Goal: Obtain resource: Obtain resource

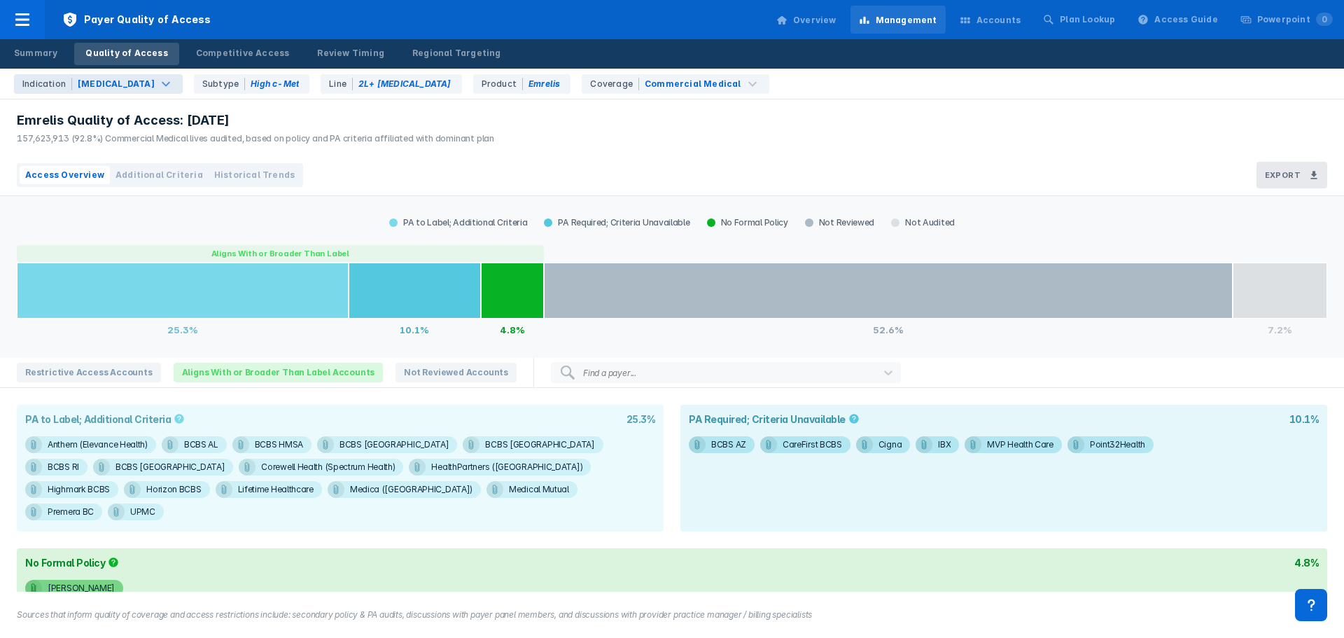
scroll to position [10, 0]
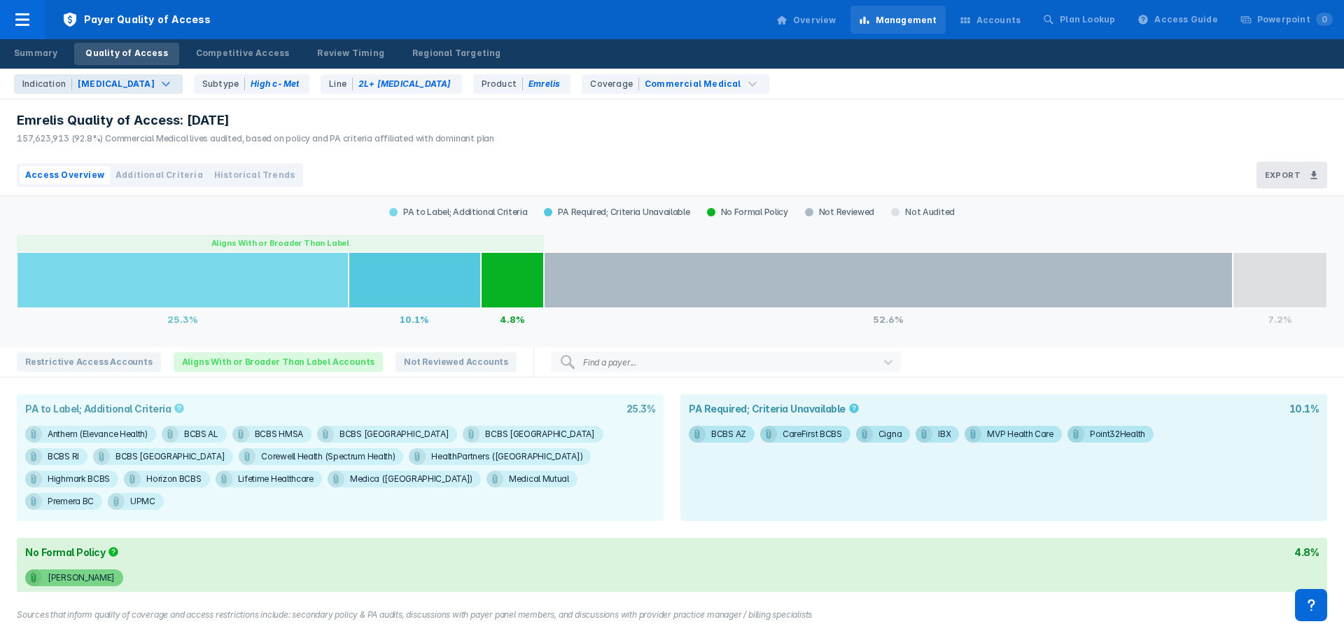
click at [127, 84] on div "Indication [MEDICAL_DATA]" at bounding box center [98, 84] width 169 height 20
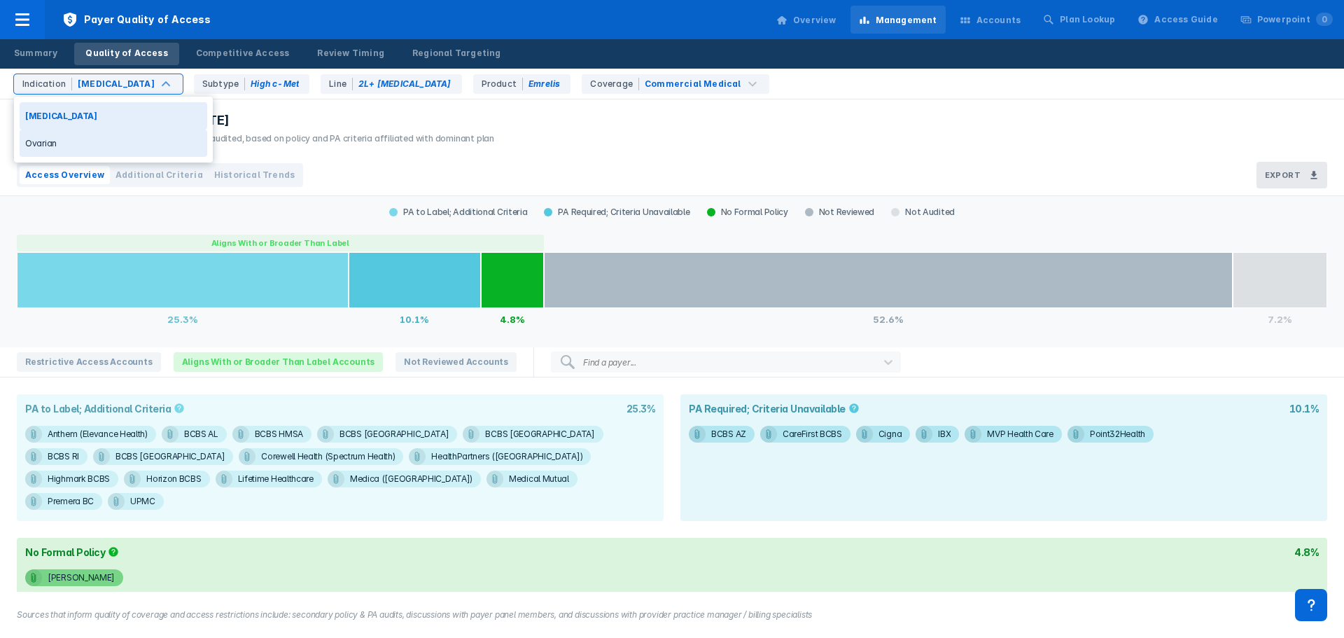
click at [79, 147] on div "Ovarian" at bounding box center [114, 142] width 188 height 27
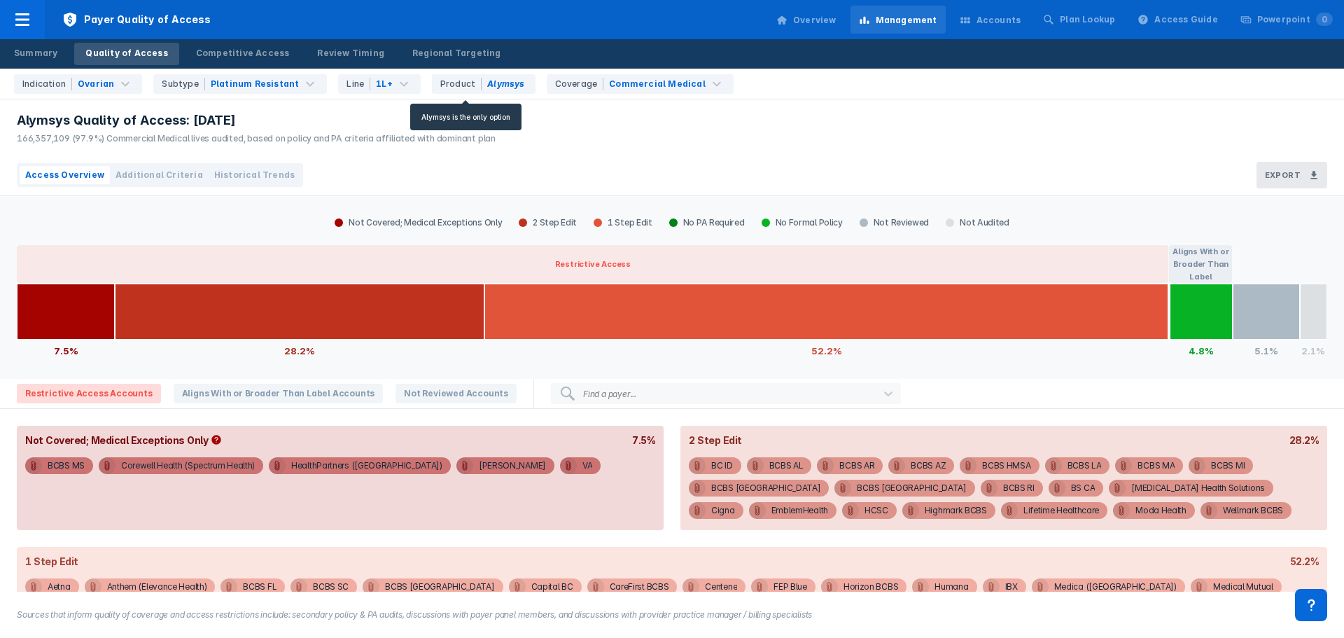
click at [476, 84] on div "Product Alymsys" at bounding box center [484, 84] width 104 height 20
click at [492, 83] on div "Product Alymsys" at bounding box center [484, 84] width 104 height 20
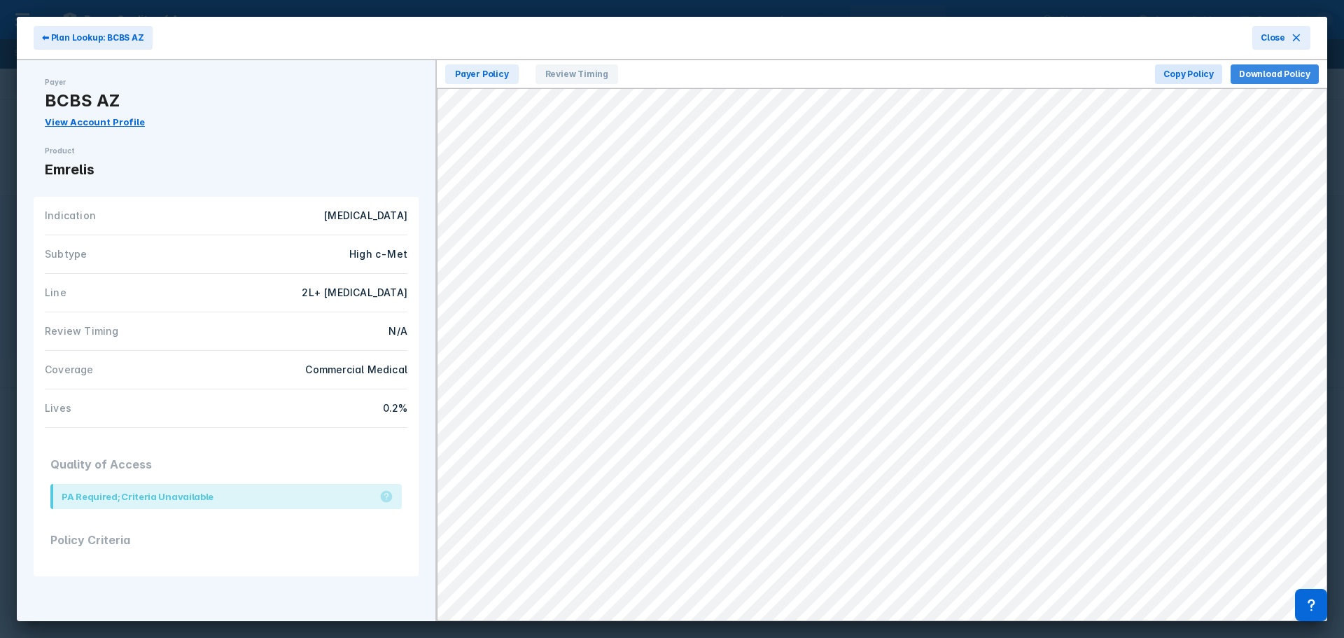
click at [1249, 76] on span "Download Policy" at bounding box center [1274, 74] width 71 height 13
